Goal: Task Accomplishment & Management: Manage account settings

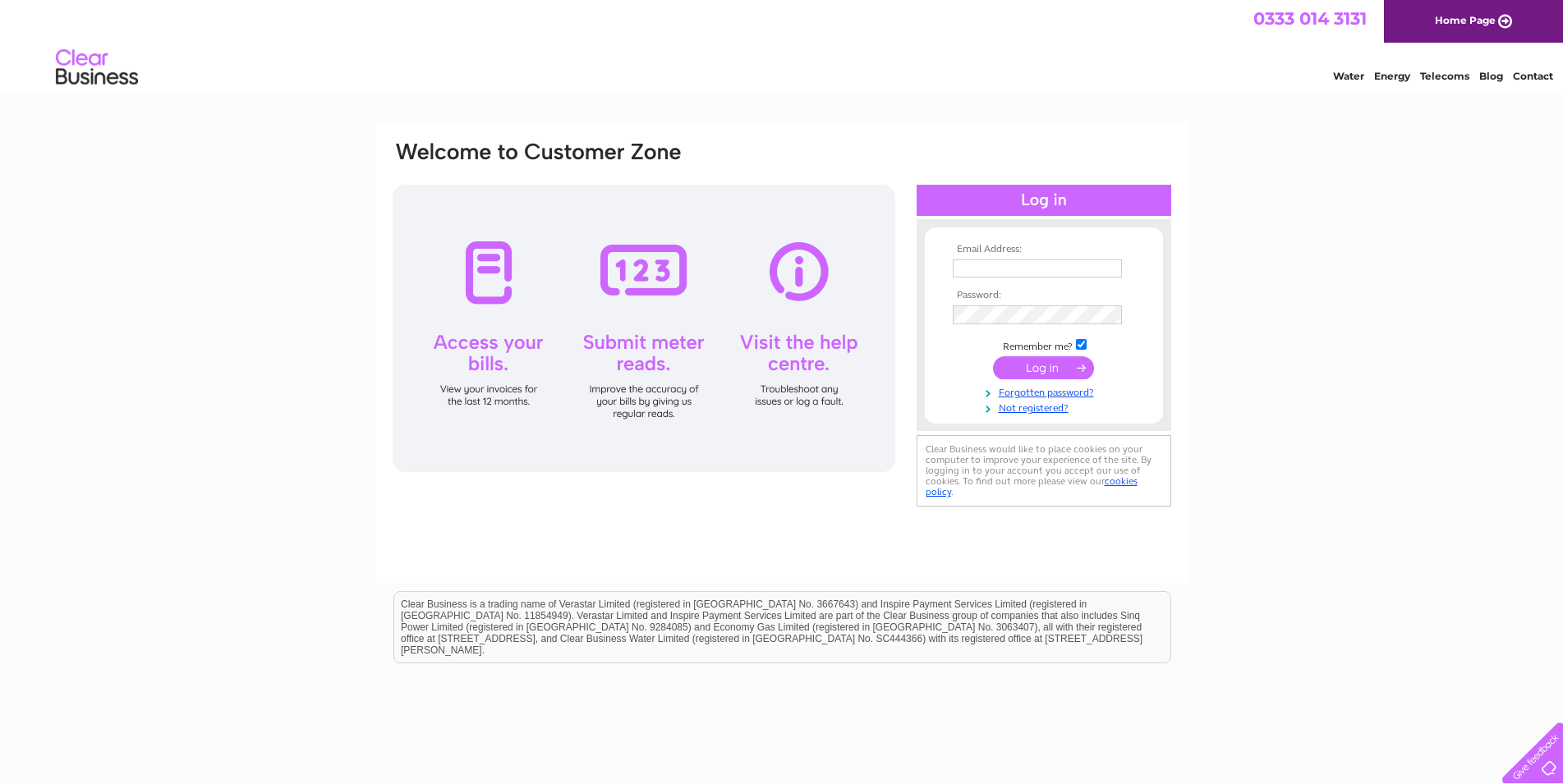
click at [984, 274] on input "text" at bounding box center [1037, 268] width 169 height 18
type input "I"
click at [990, 266] on input "text" at bounding box center [1037, 268] width 169 height 18
type input "ian@iacmaciver.co.uk"
click at [1058, 369] on input "submit" at bounding box center [1044, 369] width 101 height 23
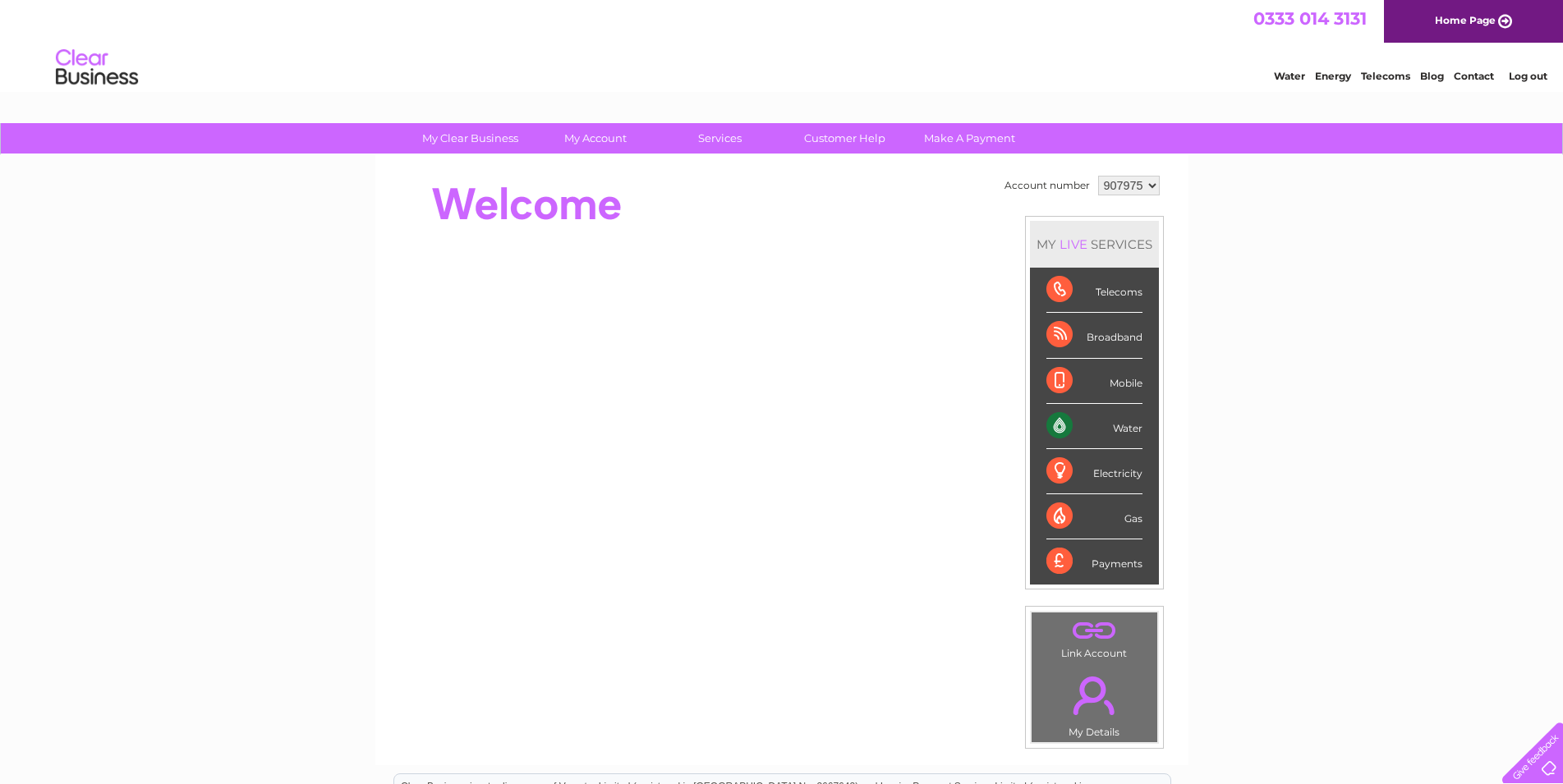
click at [1217, 250] on div "My Clear Business Login Details My Details My Preferences Link Account My Accou…" at bounding box center [782, 584] width 1563 height 923
click at [1098, 175] on select "907975 917895 922120" at bounding box center [1129, 185] width 62 height 20
click at [1210, 284] on div "My Clear Business Login Details My Details My Preferences Link Account My Accou…" at bounding box center [782, 584] width 1563 height 923
click at [1105, 470] on div "Electricity" at bounding box center [1094, 471] width 96 height 45
click at [1126, 422] on div "Water" at bounding box center [1094, 426] width 96 height 45
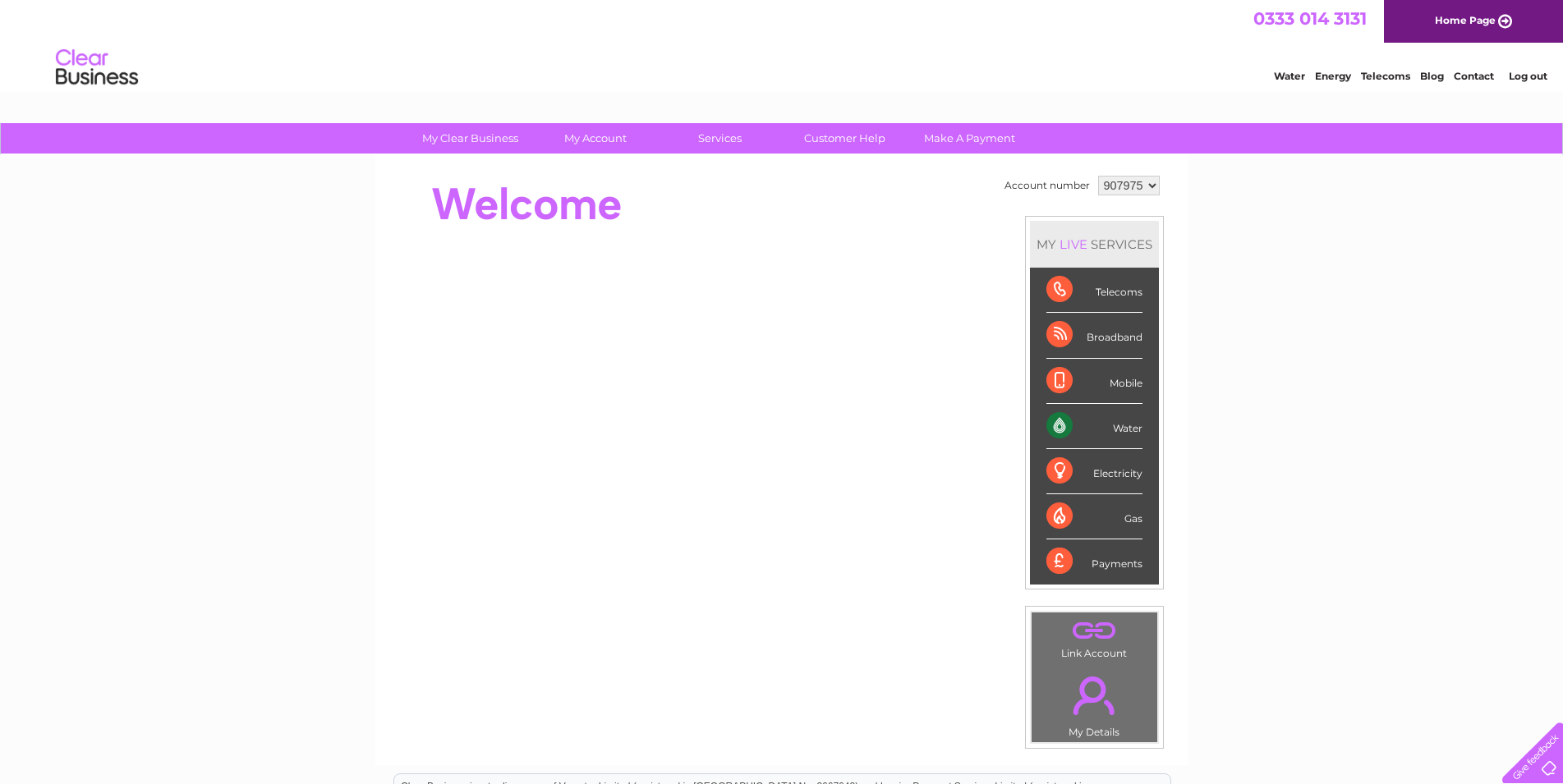
click at [1109, 474] on div "Electricity" at bounding box center [1094, 471] width 96 height 45
click at [1053, 472] on div "Electricity" at bounding box center [1094, 471] width 96 height 45
click at [1075, 245] on div "LIVE" at bounding box center [1073, 244] width 35 height 16
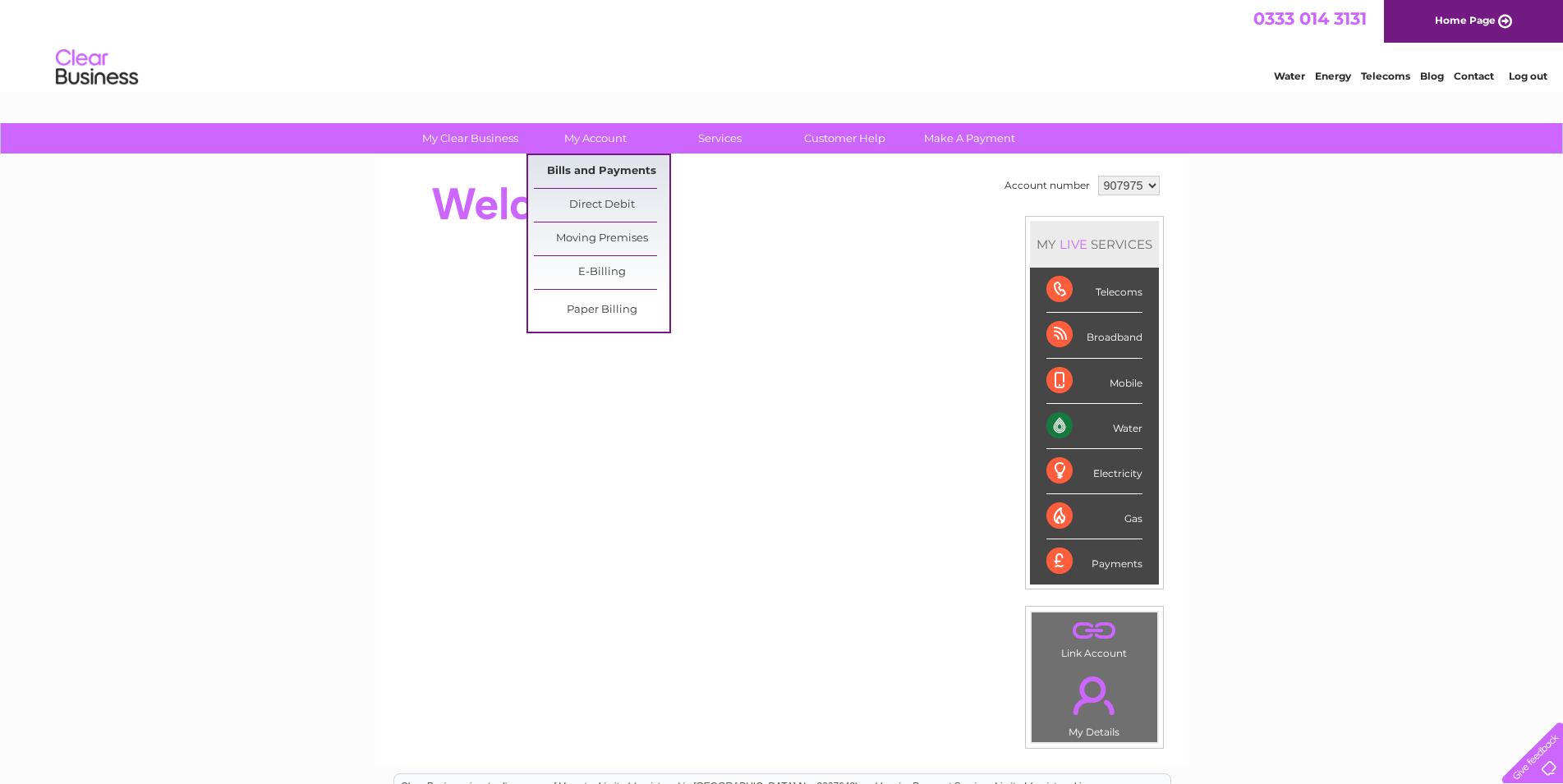
click at [609, 169] on link "Bills and Payments" at bounding box center [602, 172] width 135 height 33
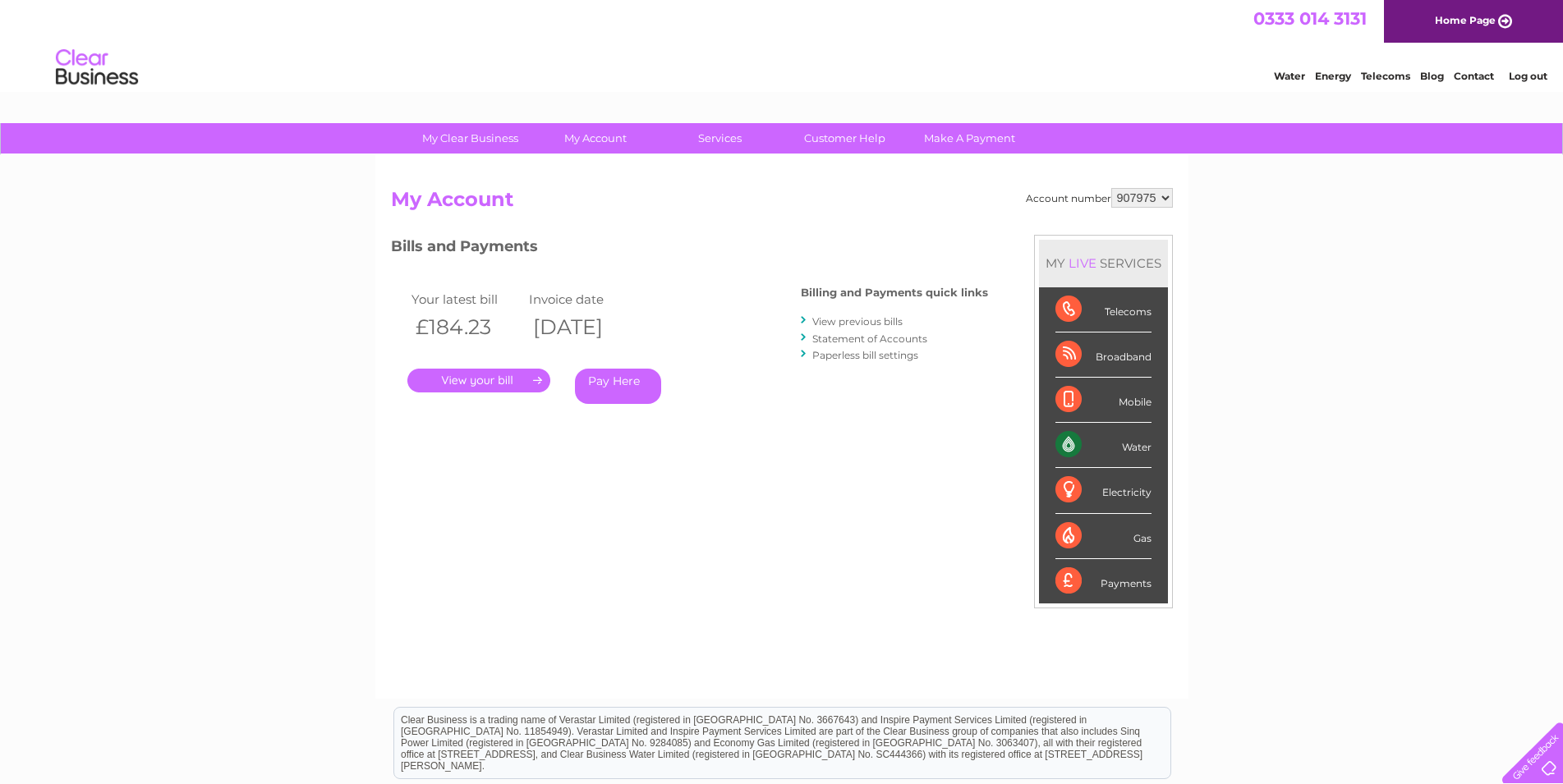
click at [1111, 188] on select "907975 917895 922120" at bounding box center [1142, 198] width 62 height 20
select select "917895"
click option "917895" at bounding box center [0, 0] width 0 height 0
click at [1111, 188] on select "907975 917895 922120" at bounding box center [1142, 198] width 62 height 20
select select "922120"
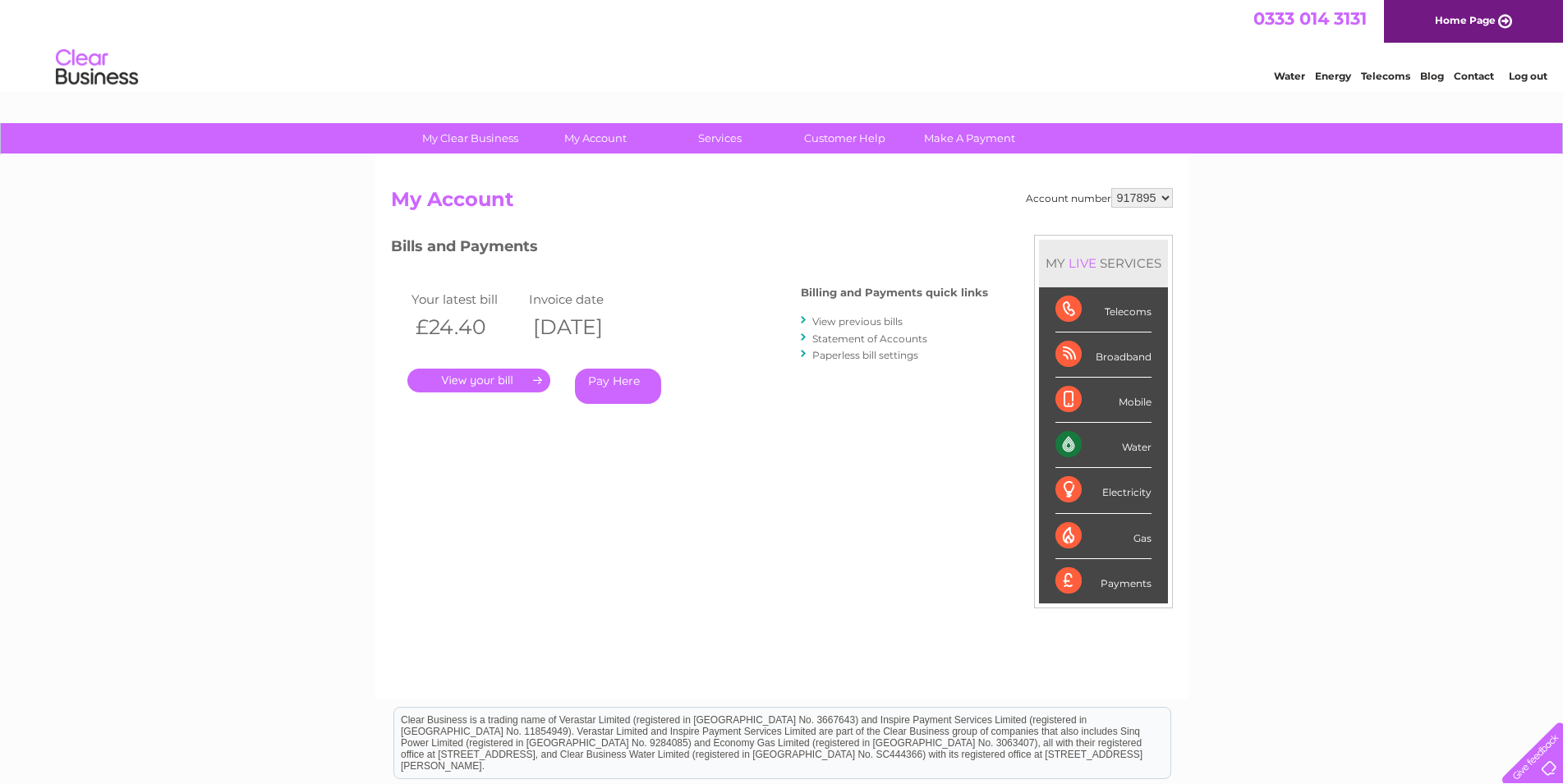
click option "922120" at bounding box center [0, 0] width 0 height 0
click at [1525, 77] on link "Log out" at bounding box center [1527, 76] width 38 height 12
